Goal: Information Seeking & Learning: Understand process/instructions

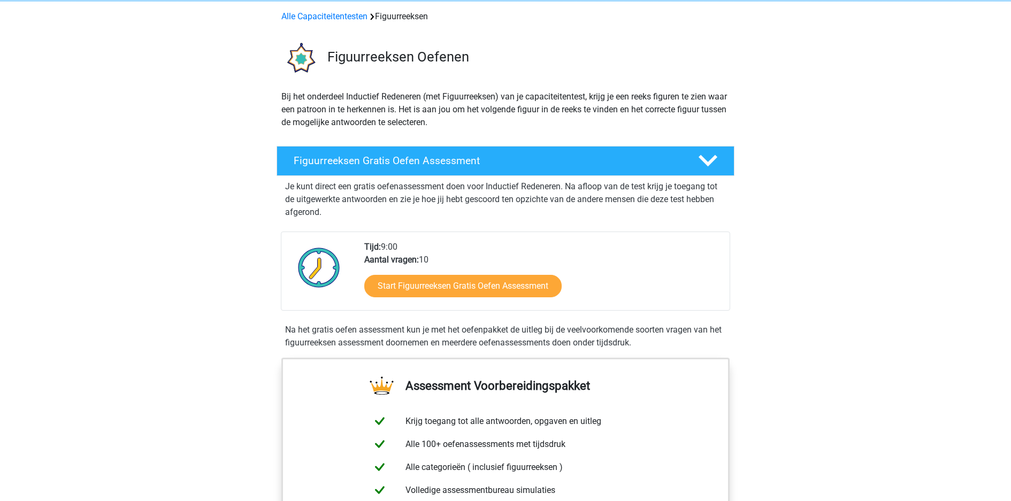
scroll to position [49, 0]
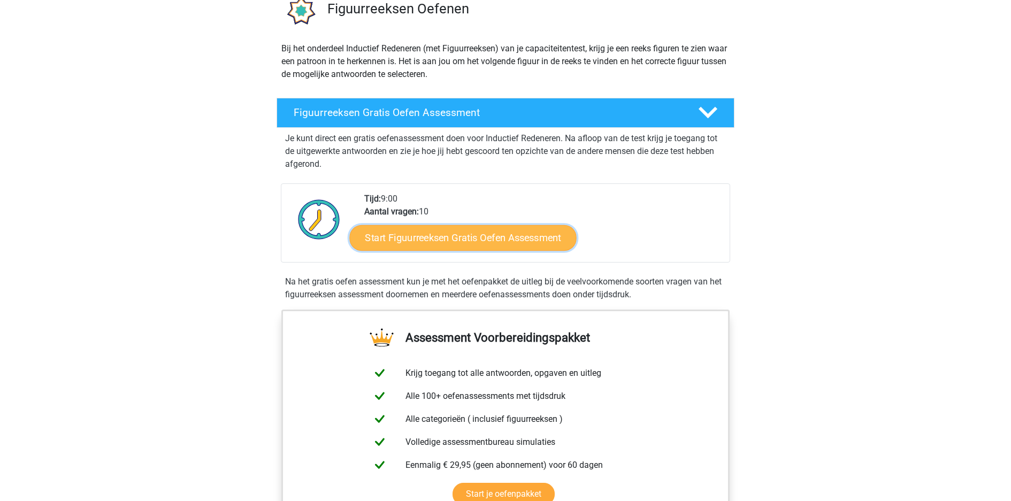
click at [478, 225] on link "Start Figuurreeksen Gratis Oefen Assessment" at bounding box center [463, 238] width 227 height 26
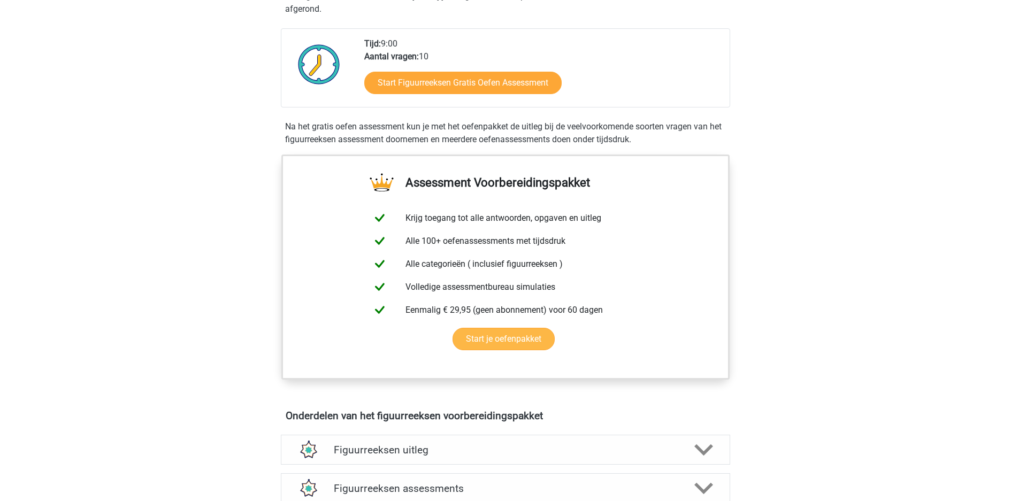
scroll to position [255, 0]
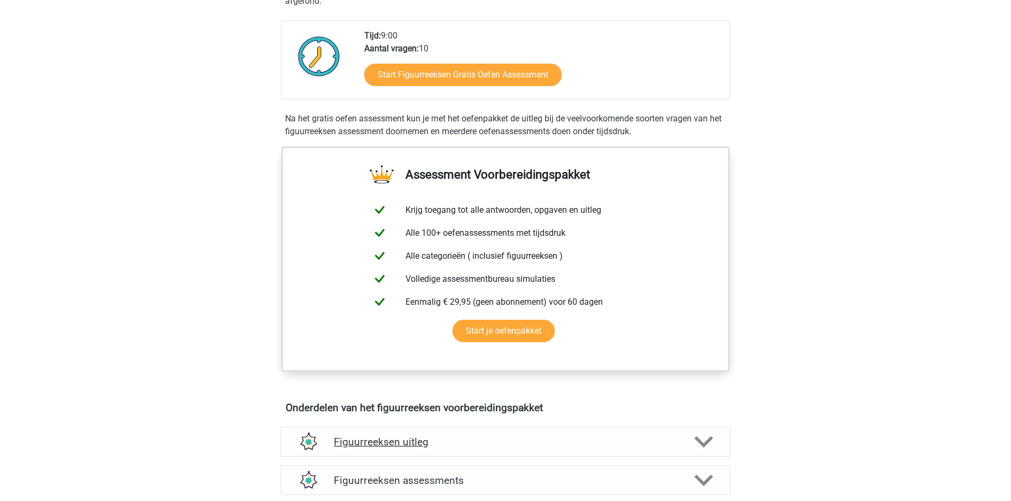
click at [455, 436] on h4 "Figuurreeksen uitleg" at bounding box center [505, 442] width 343 height 12
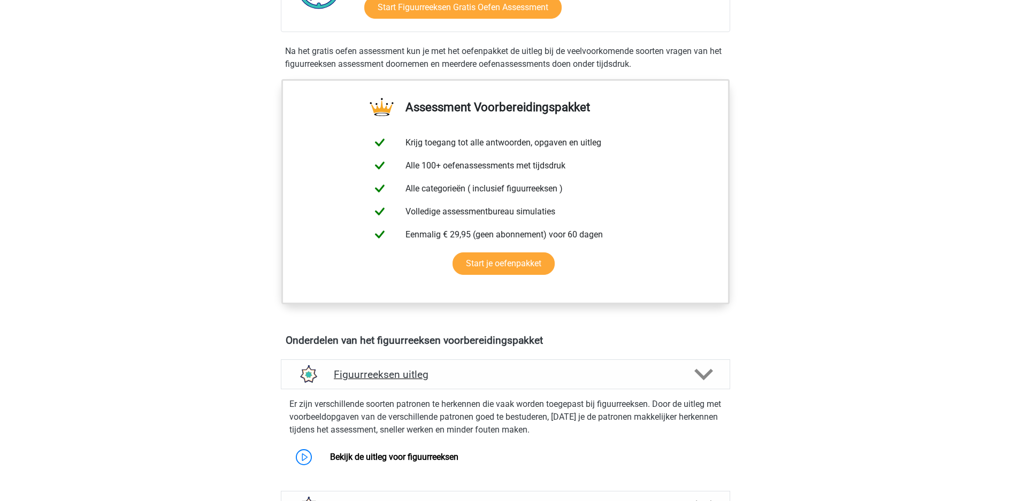
scroll to position [326, 0]
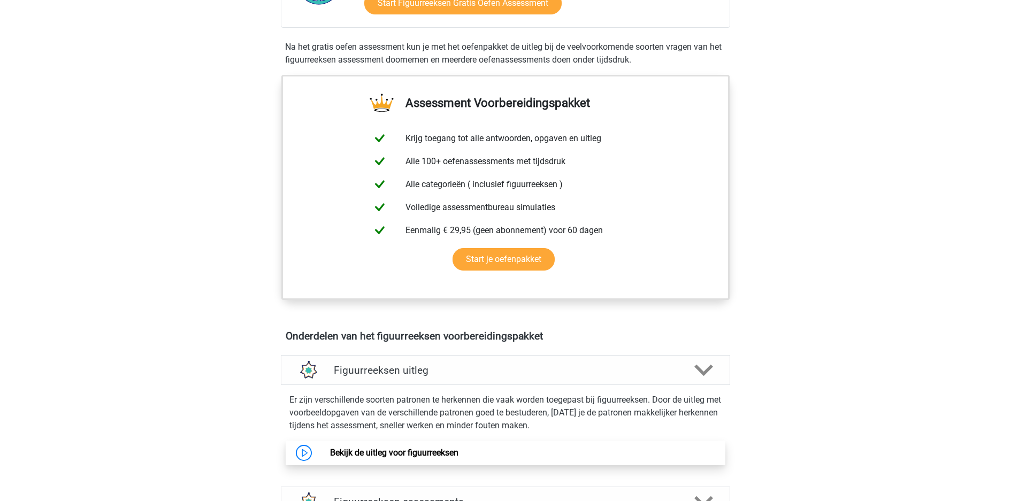
click at [407, 448] on link "Bekijk de uitleg voor figuurreeksen" at bounding box center [394, 453] width 128 height 10
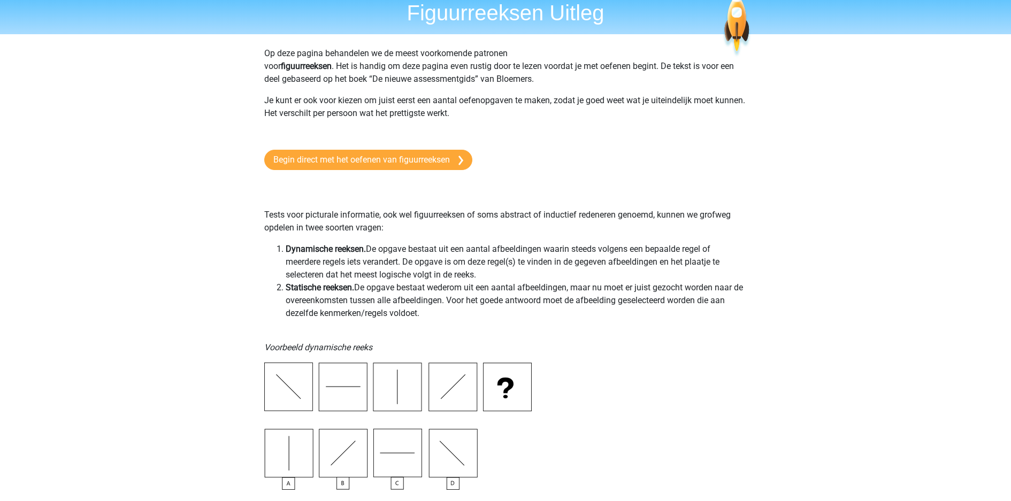
scroll to position [51, 0]
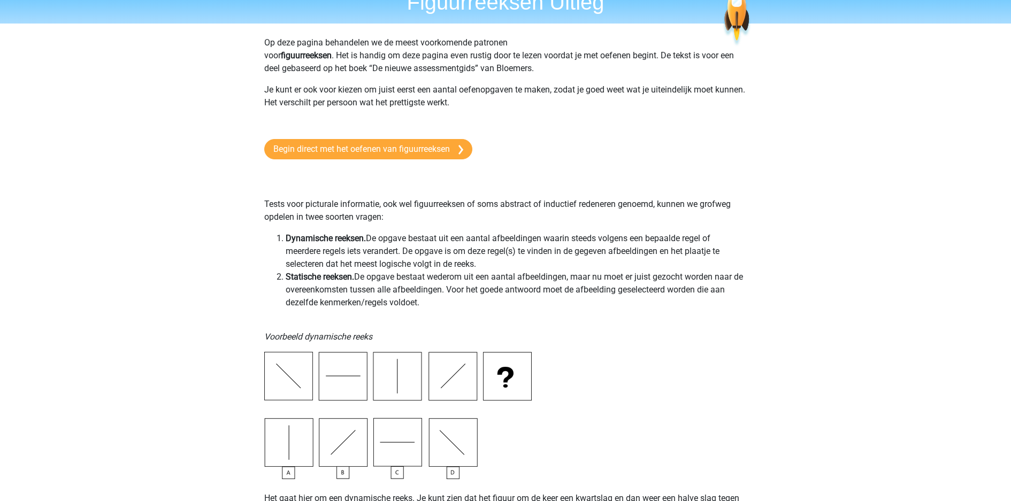
click at [404, 232] on li "Dynamische reeksen. De opgave bestaat uit een aantal afbeeldingen waarin steeds…" at bounding box center [516, 251] width 461 height 39
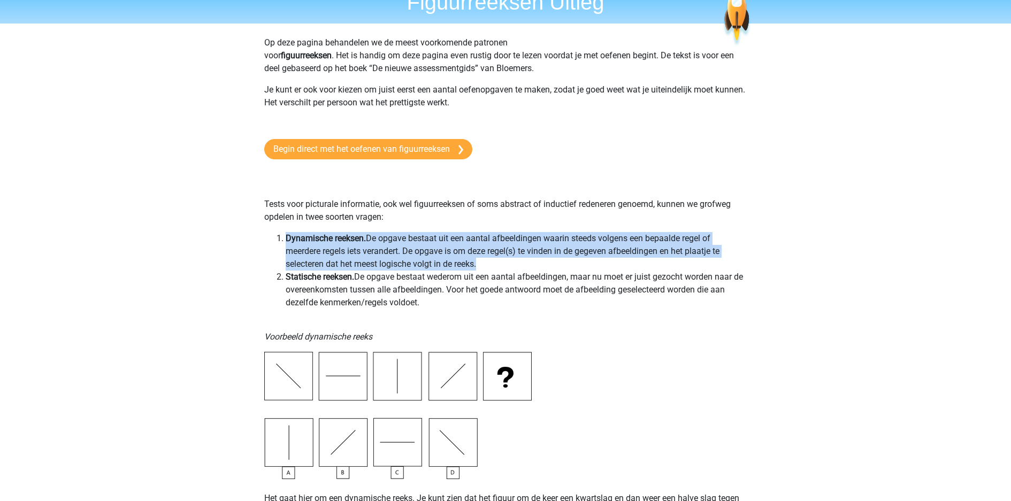
click at [471, 232] on li "Dynamische reeksen. De opgave bestaat uit een aantal afbeeldingen waarin steeds…" at bounding box center [516, 251] width 461 height 39
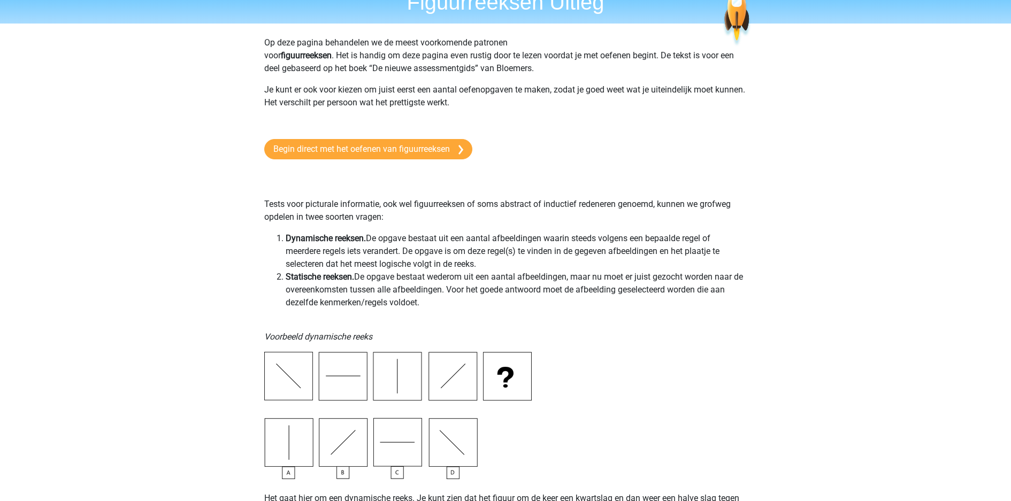
click at [471, 232] on li "Dynamische reeksen. De opgave bestaat uit een aantal afbeeldingen waarin steeds…" at bounding box center [516, 251] width 461 height 39
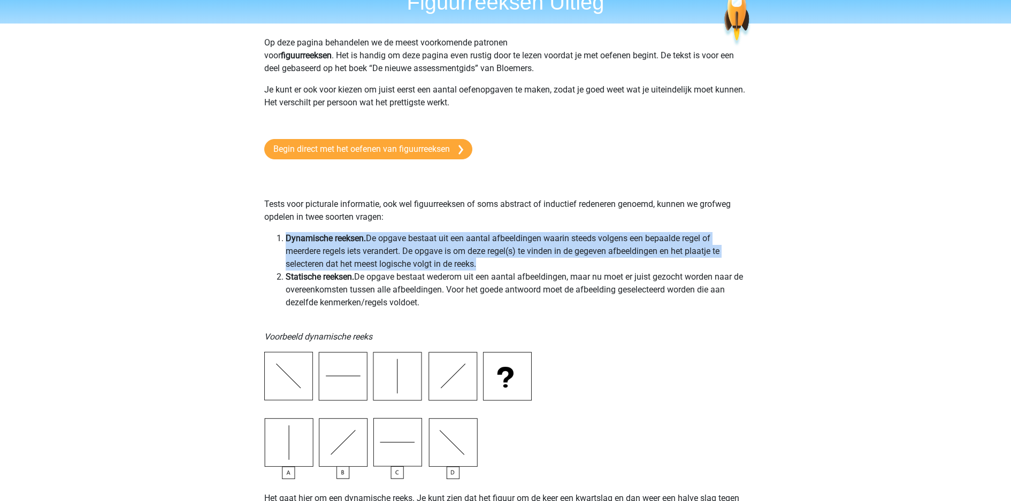
click at [581, 232] on li "Dynamische reeksen. De opgave bestaat uit een aantal afbeeldingen waarin steeds…" at bounding box center [516, 251] width 461 height 39
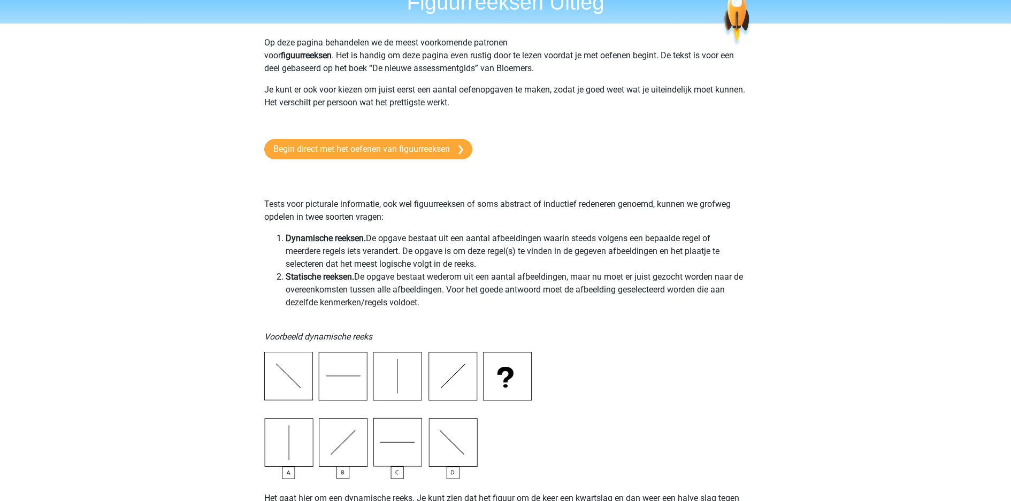
click at [581, 232] on li "Dynamische reeksen. De opgave bestaat uit een aantal afbeeldingen waarin steeds…" at bounding box center [516, 251] width 461 height 39
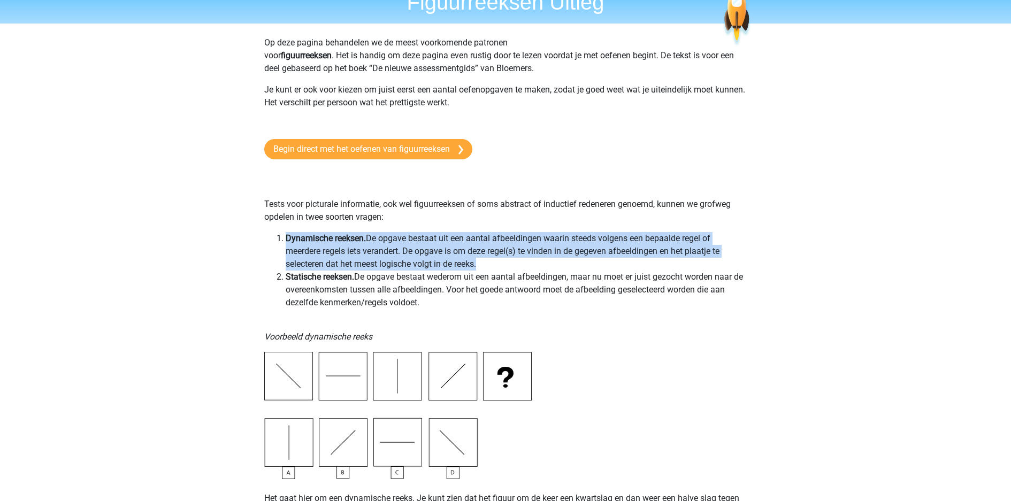
click at [578, 271] on li "Statische reeksen. De opgave bestaat wederom uit een aantal afbeeldingen, maar …" at bounding box center [516, 290] width 461 height 39
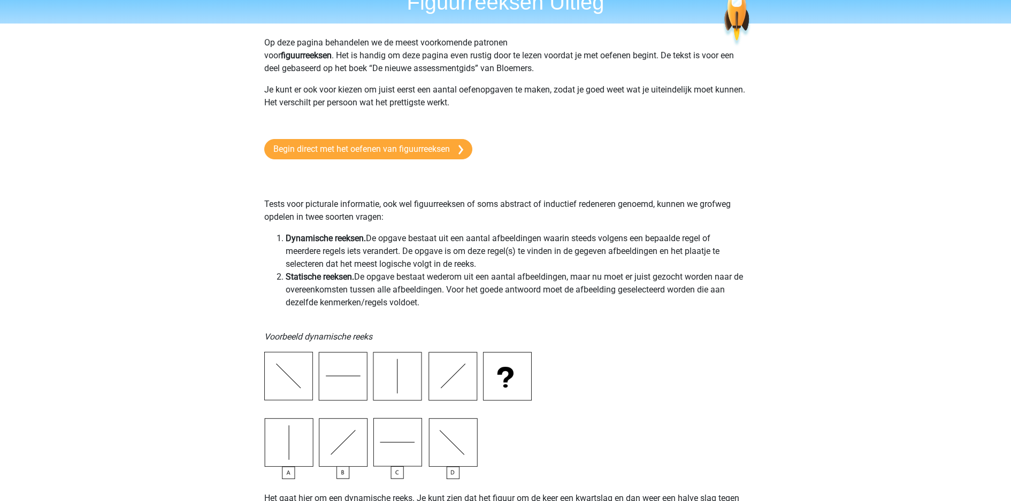
click at [578, 271] on li "Statische reeksen. De opgave bestaat wederom uit een aantal afbeeldingen, maar …" at bounding box center [516, 290] width 461 height 39
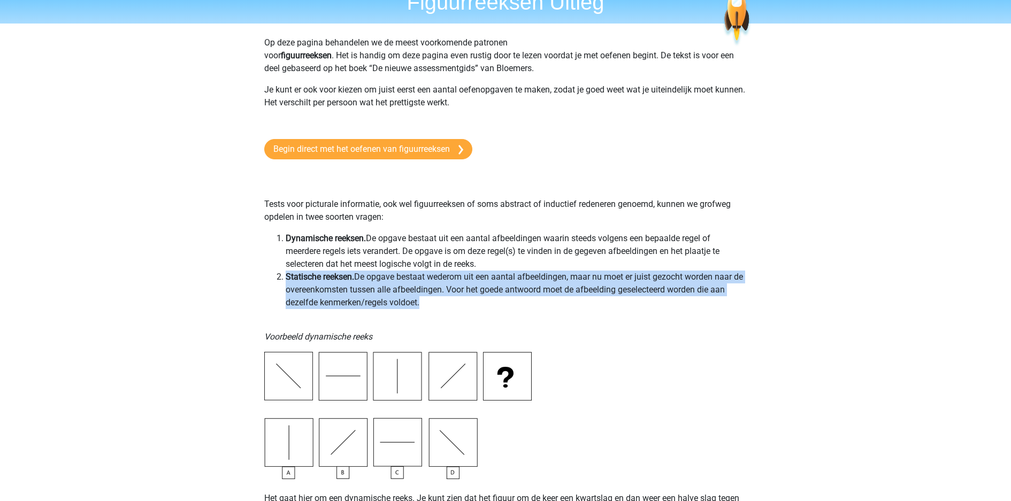
click at [578, 271] on li "Statische reeksen. De opgave bestaat wederom uit een aantal afbeeldingen, maar …" at bounding box center [516, 290] width 461 height 39
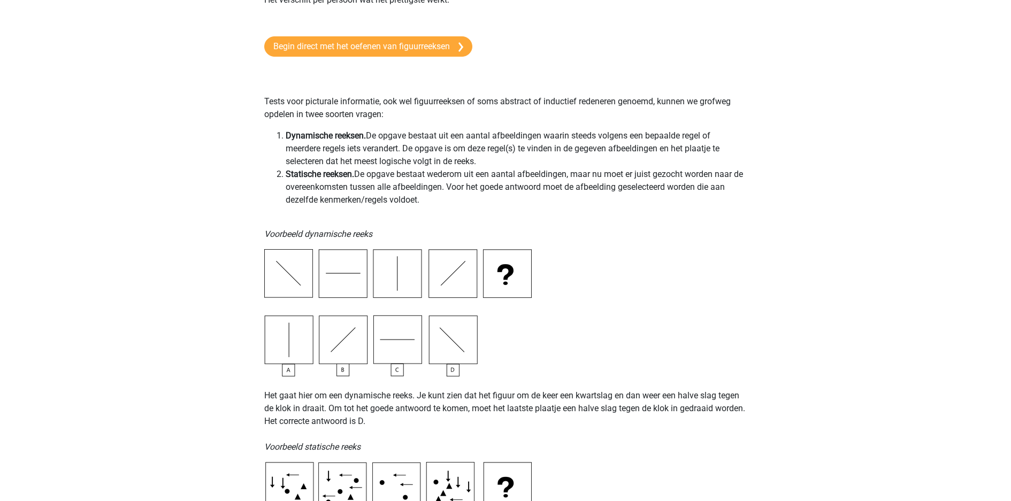
scroll to position [153, 0]
click at [542, 378] on p "Het gaat hier om een dynamische reeks. Je kunt zien dat het figuur om de keer e…" at bounding box center [505, 416] width 482 height 77
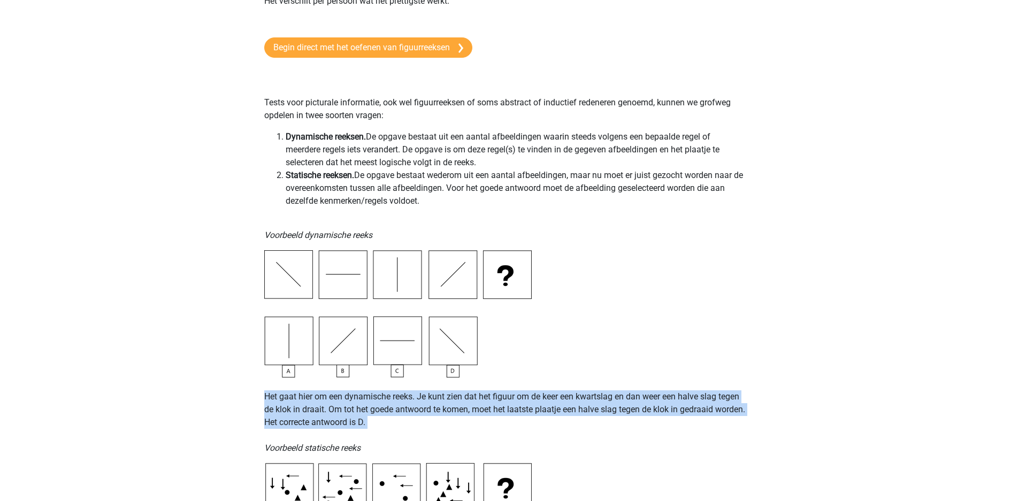
click at [542, 378] on p "Het gaat hier om een dynamische reeks. Je kunt zien dat het figuur om de keer e…" at bounding box center [505, 416] width 482 height 77
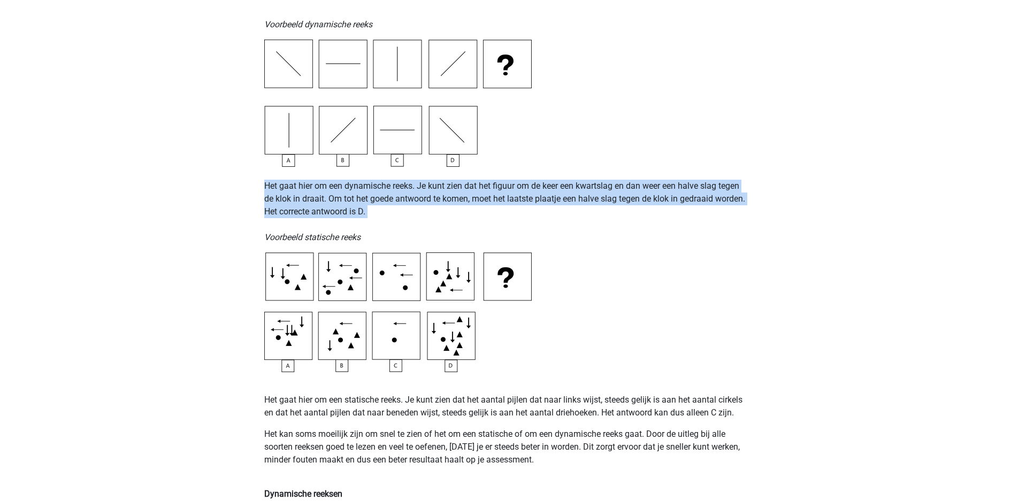
scroll to position [364, 0]
click at [599, 393] on p "Het gaat hier om een statische reeks. Je kunt zien dat het aantal pijlen dat na…" at bounding box center [505, 406] width 482 height 26
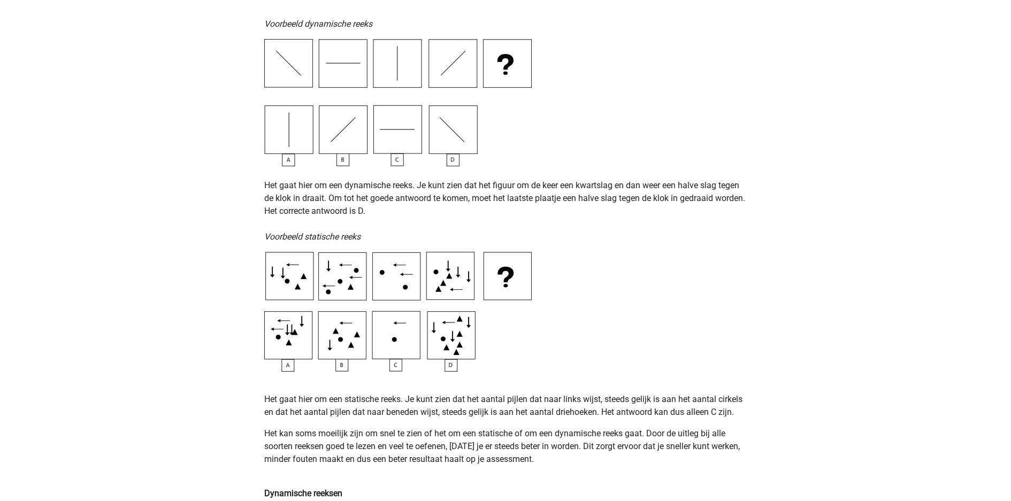
click at [599, 393] on p "Het gaat hier om een statische reeks. Je kunt zien dat het aantal pijlen dat na…" at bounding box center [505, 406] width 482 height 26
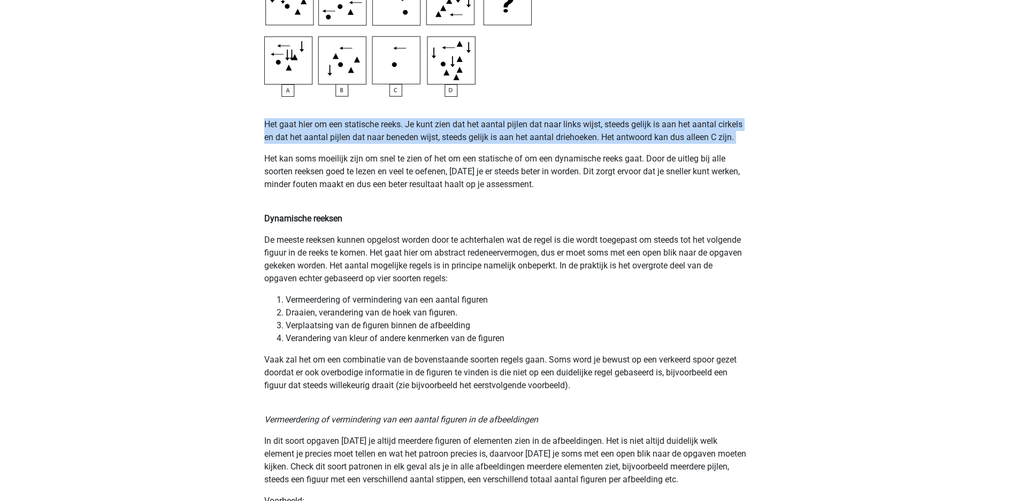
scroll to position [644, 0]
